Goal: Information Seeking & Learning: Learn about a topic

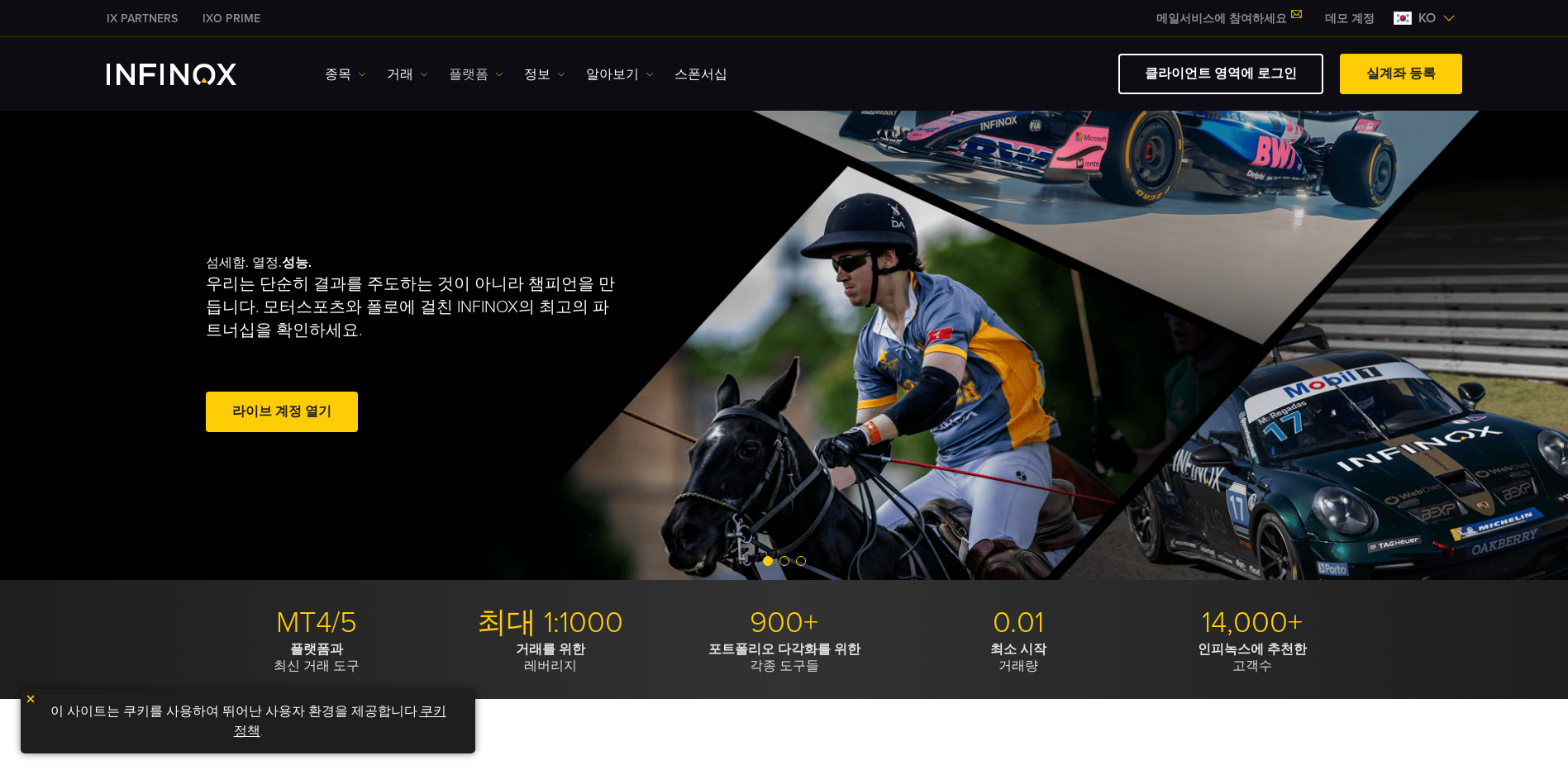
click at [461, 74] on link "플랫폼" at bounding box center [476, 74] width 54 height 19
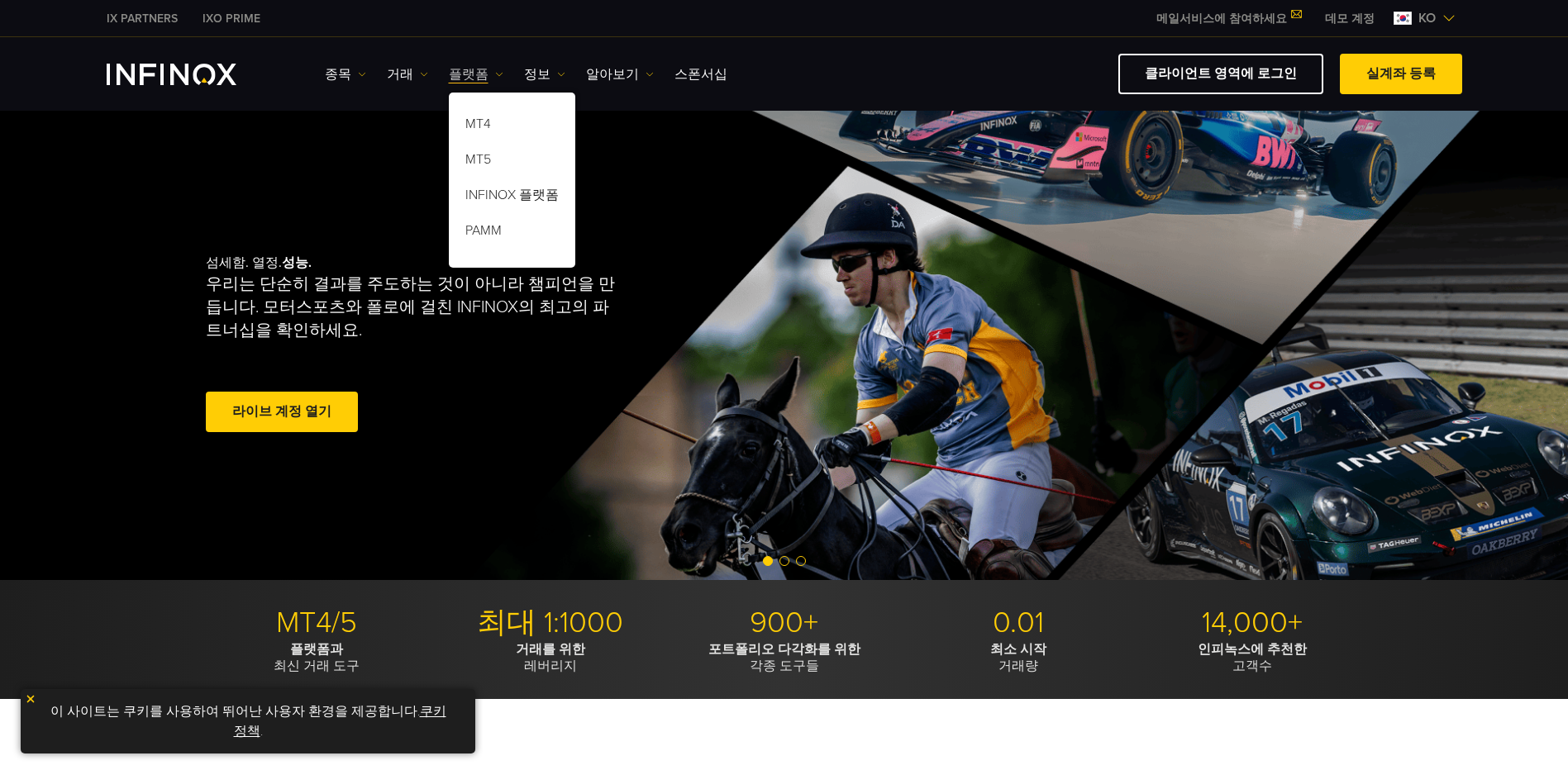
click at [461, 74] on link "플랫폼" at bounding box center [476, 74] width 54 height 19
click at [478, 158] on link "MT5" at bounding box center [511, 162] width 126 height 36
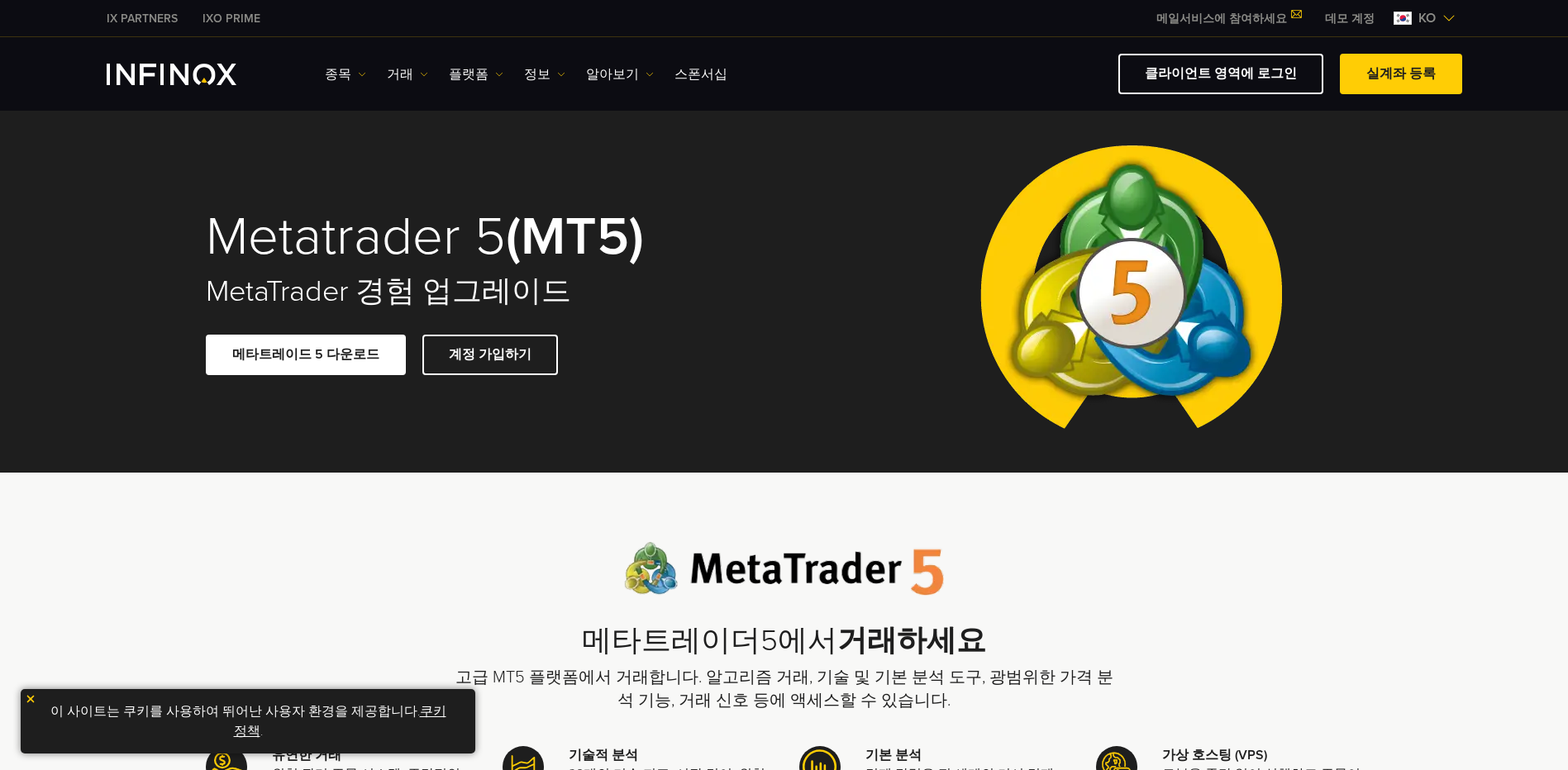
click at [306, 355] on span at bounding box center [306, 355] width 0 height 0
drag, startPoint x: 0, startPoint y: 0, endPoint x: 303, endPoint y: 355, distance: 466.7
click at [306, 355] on span at bounding box center [306, 355] width 0 height 0
click at [466, 74] on link "플랫폼" at bounding box center [476, 74] width 54 height 19
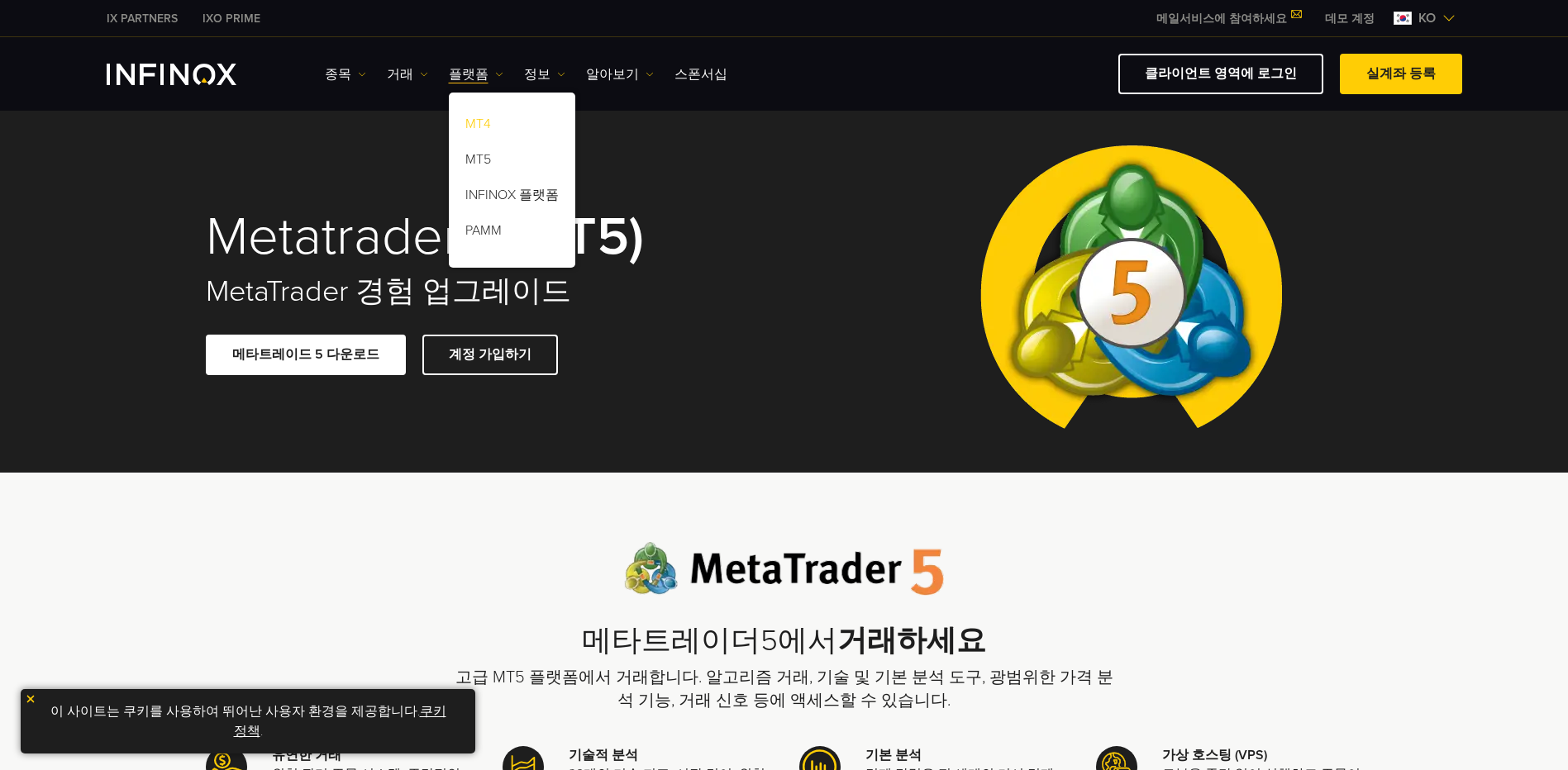
click at [467, 124] on link "MT4" at bounding box center [511, 127] width 126 height 36
